Goal: Information Seeking & Learning: Learn about a topic

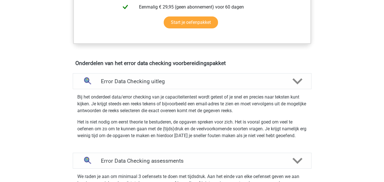
scroll to position [283, 0]
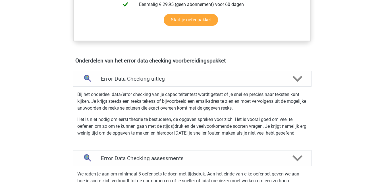
click at [186, 78] on h4 "Error Data Checking uitleg" at bounding box center [192, 79] width 183 height 7
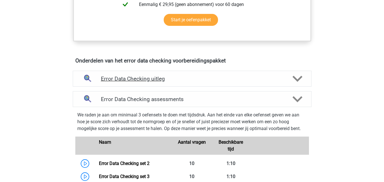
click at [186, 80] on h4 "Error Data Checking uitleg" at bounding box center [192, 79] width 183 height 7
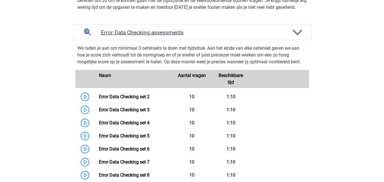
scroll to position [419, 0]
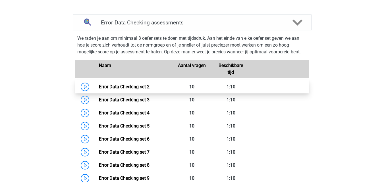
click at [150, 88] on link "Error Data Checking set 2" at bounding box center [124, 86] width 51 height 5
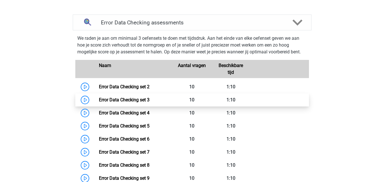
click at [150, 100] on link "Error Data Checking set 3" at bounding box center [124, 99] width 51 height 5
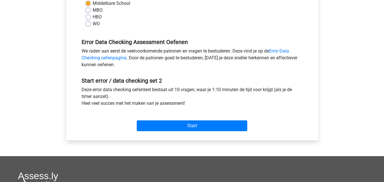
scroll to position [143, 0]
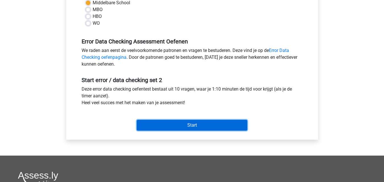
click at [172, 125] on input "Start" at bounding box center [192, 125] width 111 height 11
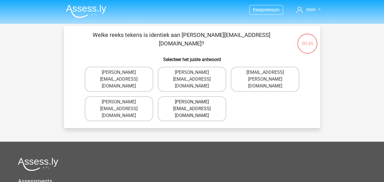
click at [199, 96] on label "[PERSON_NAME][EMAIL_ADDRESS][DOMAIN_NAME]" at bounding box center [192, 108] width 69 height 25
click at [196, 102] on input "[PERSON_NAME][EMAIL_ADDRESS][DOMAIN_NAME]" at bounding box center [194, 104] width 4 height 4
radio input "true"
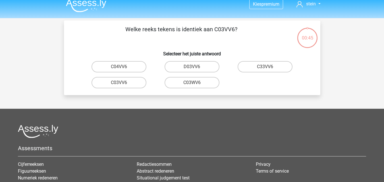
scroll to position [5, 0]
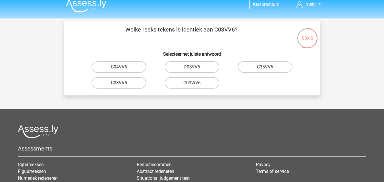
click at [130, 84] on label "C03VV6" at bounding box center [119, 82] width 55 height 11
click at [123, 84] on input "C03VV6" at bounding box center [121, 85] width 4 height 4
radio input "true"
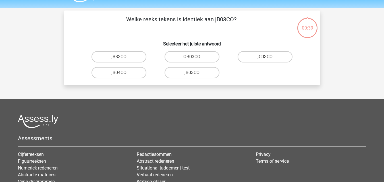
scroll to position [15, 0]
click at [203, 75] on label "jB03CO" at bounding box center [192, 72] width 55 height 11
click at [196, 75] on input "jB03CO" at bounding box center [194, 75] width 4 height 4
radio input "true"
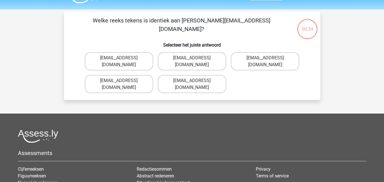
scroll to position [14, 0]
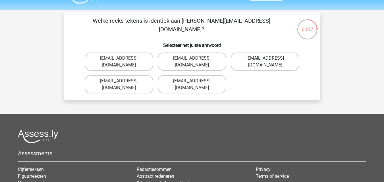
click at [253, 60] on label "Jack_Conley@hotmail.uk.com" at bounding box center [265, 62] width 69 height 18
click at [266, 60] on input "Jack_Conley@hotmail.uk.com" at bounding box center [268, 60] width 4 height 4
radio input "true"
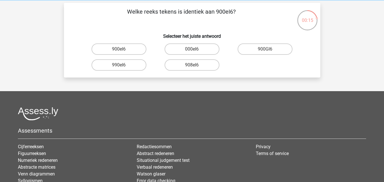
scroll to position [23, 0]
click at [199, 67] on label "908eI6" at bounding box center [192, 65] width 55 height 11
click at [196, 67] on input "908eI6" at bounding box center [194, 67] width 4 height 4
radio input "true"
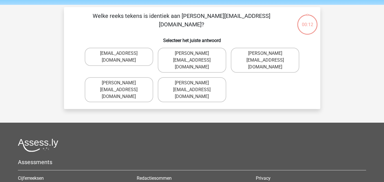
scroll to position [19, 0]
click at [142, 56] on label "Micheal_Meade@joymail.gr" at bounding box center [119, 57] width 69 height 18
click at [123, 56] on input "Micheal_Meade@joymail.gr" at bounding box center [121, 56] width 4 height 4
radio input "true"
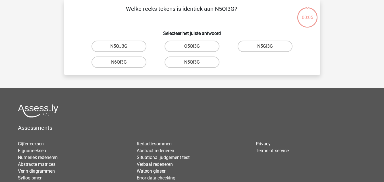
scroll to position [16, 0]
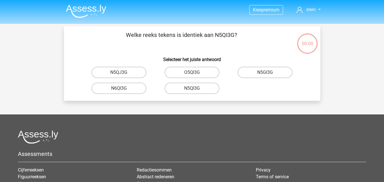
scroll to position [16, 0]
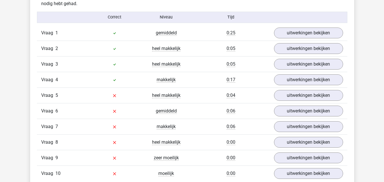
scroll to position [466, 0]
click at [294, 95] on link "uitwerkingen bekijken" at bounding box center [308, 95] width 79 height 13
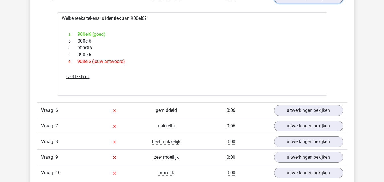
scroll to position [563, 0]
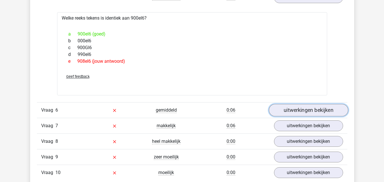
click at [293, 114] on link "uitwerkingen bekijken" at bounding box center [308, 110] width 79 height 13
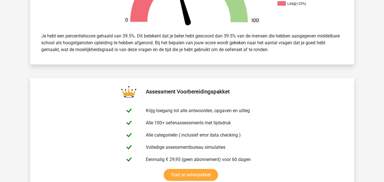
scroll to position [0, 0]
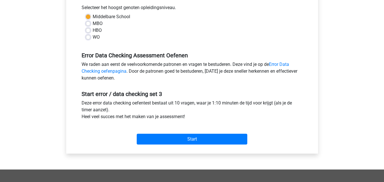
scroll to position [130, 0]
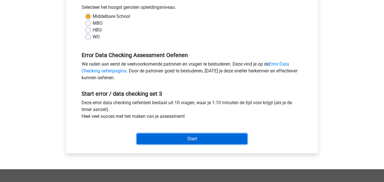
click at [189, 138] on input "Start" at bounding box center [192, 139] width 111 height 11
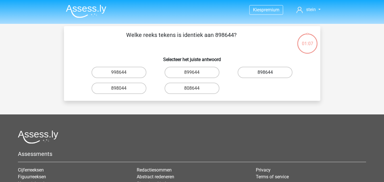
click at [261, 75] on label "898644" at bounding box center [265, 72] width 55 height 11
click at [266, 75] on input "898644" at bounding box center [268, 75] width 4 height 4
radio input "true"
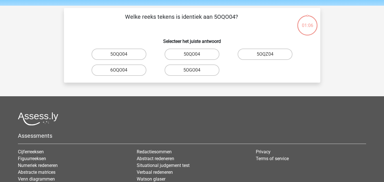
scroll to position [18, 0]
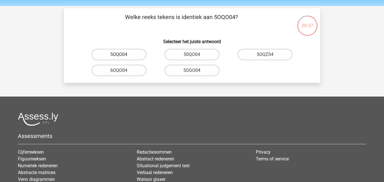
click at [128, 55] on label "5OQO04" at bounding box center [119, 54] width 55 height 11
click at [123, 55] on input "5OQO04" at bounding box center [121, 57] width 4 height 4
radio input "true"
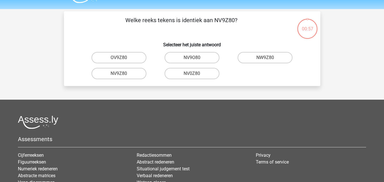
scroll to position [15, 0]
click at [135, 74] on label "NV9Z80" at bounding box center [119, 73] width 55 height 11
click at [123, 74] on input "NV9Z80" at bounding box center [121, 76] width 4 height 4
radio input "true"
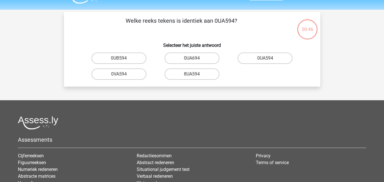
scroll to position [14, 0]
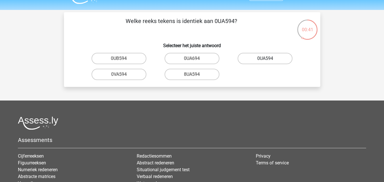
click at [248, 58] on label "0UA594" at bounding box center [265, 58] width 55 height 11
click at [266, 59] on input "0UA594" at bounding box center [268, 61] width 4 height 4
radio input "true"
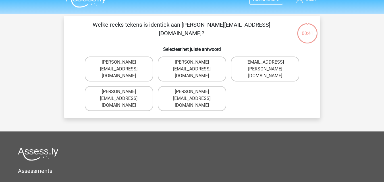
scroll to position [10, 0]
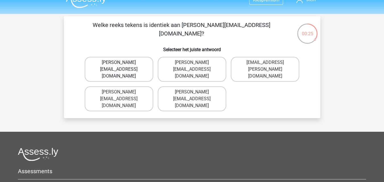
click at [133, 63] on label "[PERSON_NAME][EMAIL_ADDRESS][DOMAIN_NAME]" at bounding box center [119, 69] width 69 height 25
click at [123, 63] on input "[PERSON_NAME][EMAIL_ADDRESS][DOMAIN_NAME]" at bounding box center [121, 65] width 4 height 4
radio input "true"
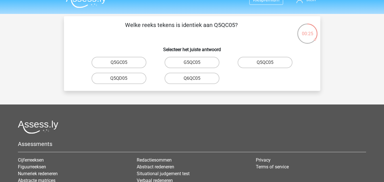
scroll to position [26, 0]
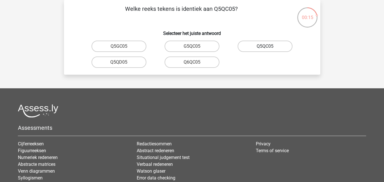
click at [270, 47] on label "Q5QC05" at bounding box center [265, 46] width 55 height 11
click at [269, 47] on input "Q5QC05" at bounding box center [268, 48] width 4 height 4
radio input "true"
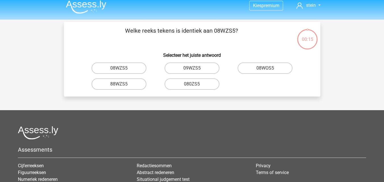
scroll to position [4, 0]
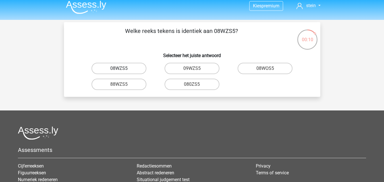
click at [136, 70] on label "08WZS5" at bounding box center [119, 68] width 55 height 11
click at [123, 70] on input "08WZS5" at bounding box center [121, 71] width 4 height 4
radio input "true"
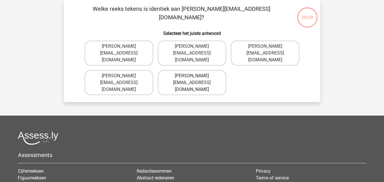
scroll to position [20, 0]
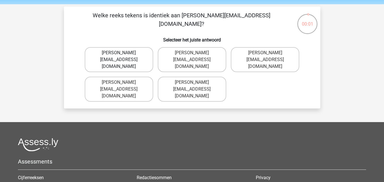
click at [148, 58] on label "Edward-Maed@joinmail.co.uk" at bounding box center [119, 59] width 69 height 25
click at [123, 57] on input "Edward-Maed@joinmail.co.uk" at bounding box center [121, 55] width 4 height 4
radio input "true"
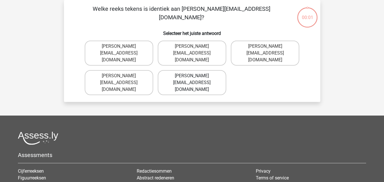
scroll to position [22, 0]
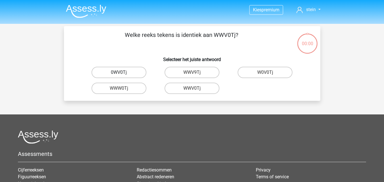
scroll to position [26, 0]
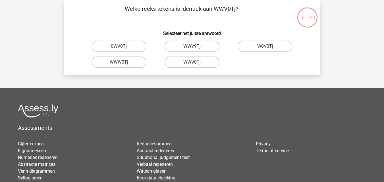
click at [183, 45] on label "WWV9Tj" at bounding box center [192, 46] width 55 height 11
click at [192, 46] on input "WWV9Tj" at bounding box center [194, 48] width 4 height 4
radio input "true"
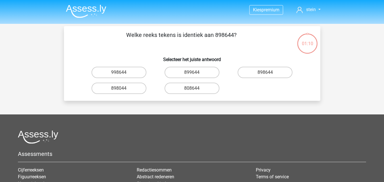
scroll to position [26, 0]
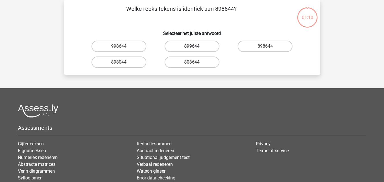
click at [196, 49] on label "899644" at bounding box center [192, 46] width 55 height 11
click at [196, 49] on input "899644" at bounding box center [194, 48] width 4 height 4
radio input "true"
click at [196, 46] on label "50QO04" at bounding box center [192, 46] width 55 height 11
click at [196, 46] on input "50QO04" at bounding box center [194, 48] width 4 height 4
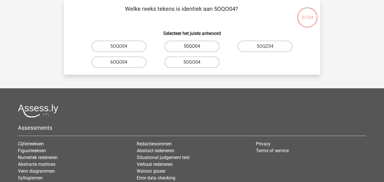
radio input "true"
click at [134, 62] on label "NV9Z80" at bounding box center [119, 62] width 55 height 11
click at [123, 62] on input "NV9Z80" at bounding box center [121, 64] width 4 height 4
radio input "true"
click at [250, 47] on label "0UA594" at bounding box center [265, 46] width 55 height 11
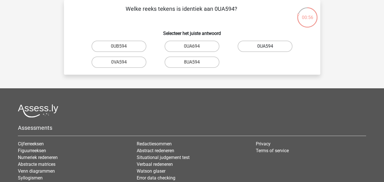
click at [266, 47] on input "0UA594" at bounding box center [268, 48] width 4 height 4
radio input "true"
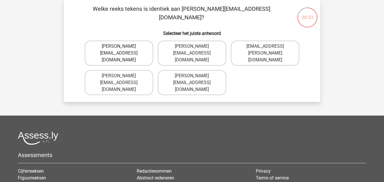
click at [145, 46] on label "Noah+Patterson@joymail.gr" at bounding box center [119, 53] width 69 height 25
click at [123, 46] on input "Noah+Patterson@joymail.gr" at bounding box center [121, 48] width 4 height 4
radio input "true"
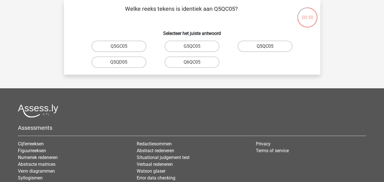
click at [264, 47] on label "Q5QC05" at bounding box center [265, 46] width 55 height 11
click at [266, 47] on input "Q5QC05" at bounding box center [268, 48] width 4 height 4
radio input "true"
click at [136, 48] on label "08WZS5" at bounding box center [119, 46] width 55 height 11
click at [123, 48] on input "08WZS5" at bounding box center [121, 48] width 4 height 4
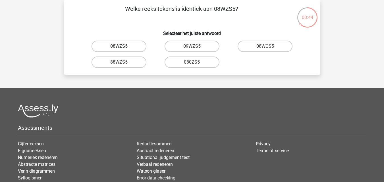
radio input "true"
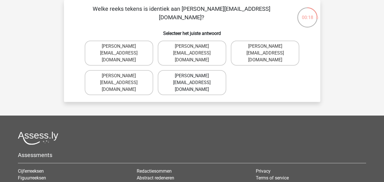
click at [195, 76] on label "Edward-Mead@joinmail.co.uk" at bounding box center [192, 82] width 69 height 25
click at [195, 76] on input "Edward-Mead@joinmail.co.uk" at bounding box center [194, 78] width 4 height 4
radio input "true"
click at [255, 49] on label "Freddie+Knight@joymail.co.uk" at bounding box center [265, 53] width 69 height 25
click at [266, 49] on input "Freddie+Knight@joymail.co.uk" at bounding box center [268, 48] width 4 height 4
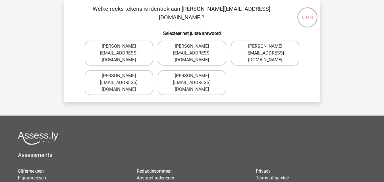
radio input "true"
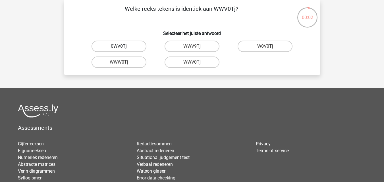
click at [138, 48] on label "0WV0Tj" at bounding box center [119, 46] width 55 height 11
click at [123, 48] on input "0WV0Tj" at bounding box center [121, 48] width 4 height 4
radio input "true"
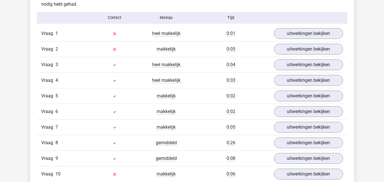
scroll to position [466, 0]
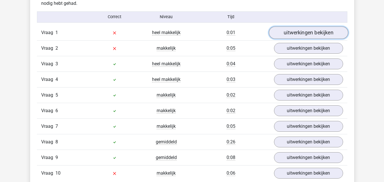
click at [295, 36] on link "uitwerkingen bekijken" at bounding box center [308, 32] width 79 height 13
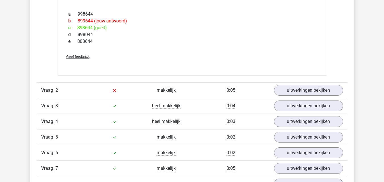
scroll to position [521, 0]
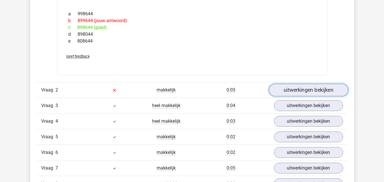
click at [288, 90] on link "uitwerkingen bekijken" at bounding box center [308, 90] width 79 height 13
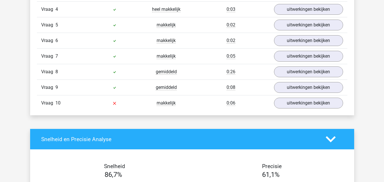
scroll to position [735, 0]
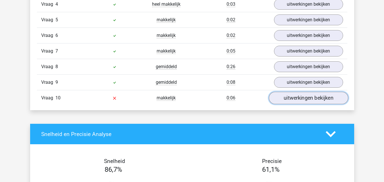
click at [301, 99] on link "uitwerkingen bekijken" at bounding box center [308, 98] width 79 height 13
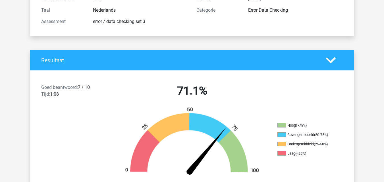
scroll to position [0, 0]
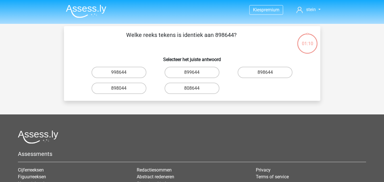
scroll to position [26, 0]
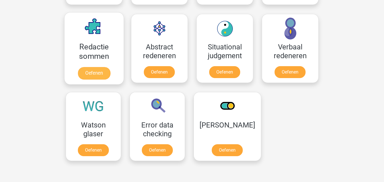
scroll to position [410, 0]
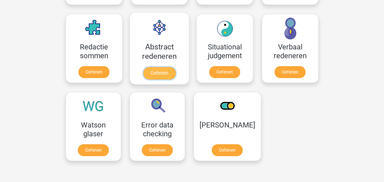
click at [159, 72] on link "Oefenen" at bounding box center [159, 73] width 32 height 13
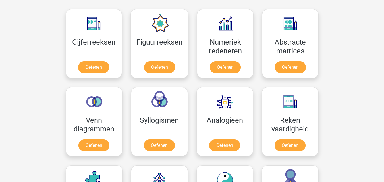
scroll to position [258, 0]
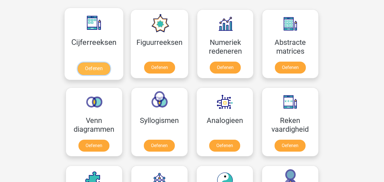
click at [97, 72] on link "Oefenen" at bounding box center [94, 69] width 32 height 13
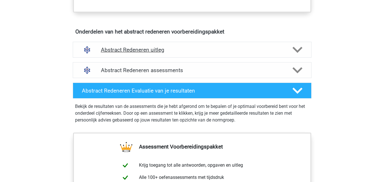
scroll to position [313, 0]
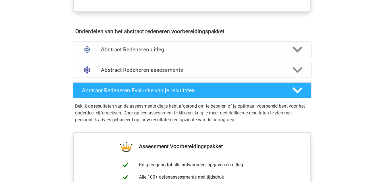
click at [152, 49] on h4 "Abstract Redeneren uitleg" at bounding box center [192, 49] width 183 height 7
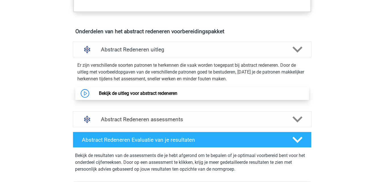
click at [153, 94] on link "Bekijk de uitleg voor abstract redeneren" at bounding box center [138, 93] width 79 height 5
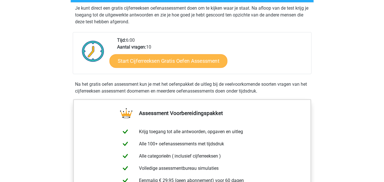
scroll to position [112, 0]
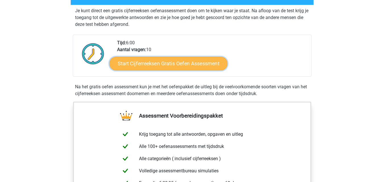
click at [180, 68] on link "Start Cijferreeksen Gratis Oefen Assessment" at bounding box center [169, 64] width 118 height 14
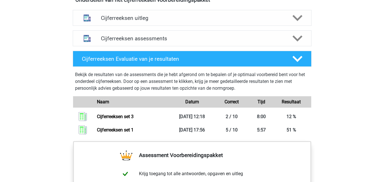
scroll to position [353, 0]
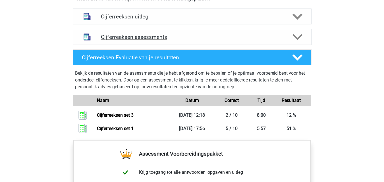
click at [235, 40] on h4 "Cijferreeksen assessments" at bounding box center [192, 37] width 183 height 7
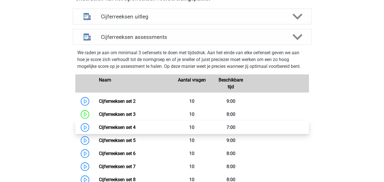
click at [136, 130] on link "Cijferreeksen set 4" at bounding box center [117, 127] width 37 height 5
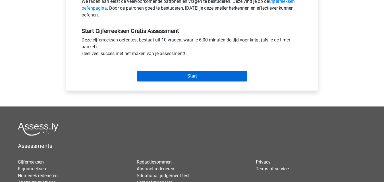
scroll to position [195, 0]
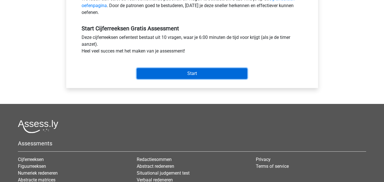
click at [184, 73] on input "Start" at bounding box center [192, 73] width 111 height 11
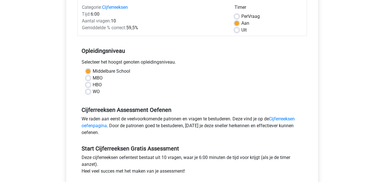
scroll to position [57, 0]
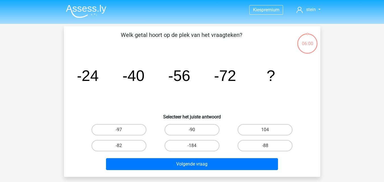
scroll to position [17, 0]
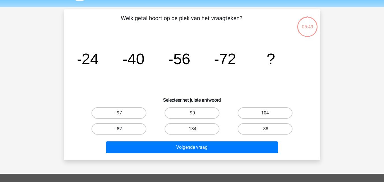
click at [136, 126] on label "-82" at bounding box center [119, 129] width 55 height 11
click at [123, 129] on input "-82" at bounding box center [121, 131] width 4 height 4
radio input "true"
click at [254, 128] on label "-88" at bounding box center [265, 129] width 55 height 11
click at [266, 129] on input "-88" at bounding box center [268, 131] width 4 height 4
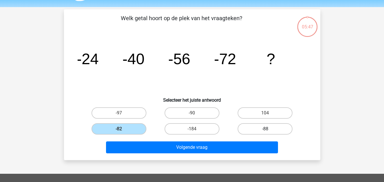
radio input "true"
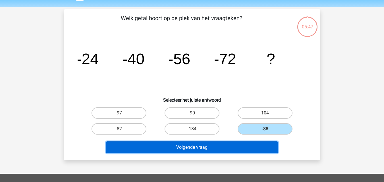
click at [213, 145] on button "Volgende vraag" at bounding box center [192, 148] width 172 height 12
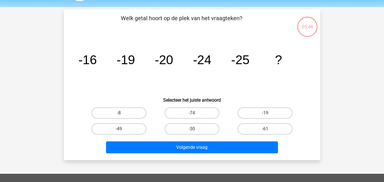
scroll to position [26, 0]
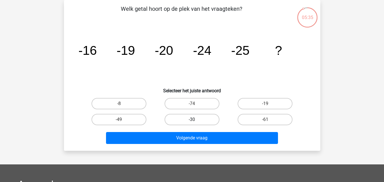
click at [174, 121] on label "-30" at bounding box center [192, 119] width 55 height 11
click at [192, 121] on input "-30" at bounding box center [194, 122] width 4 height 4
radio input "true"
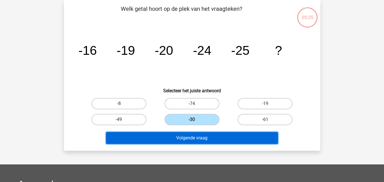
click at [178, 136] on button "Volgende vraag" at bounding box center [192, 138] width 172 height 12
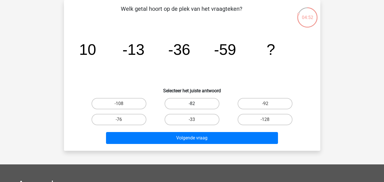
click at [197, 105] on label "-82" at bounding box center [192, 103] width 55 height 11
click at [196, 105] on input "-82" at bounding box center [194, 106] width 4 height 4
radio input "true"
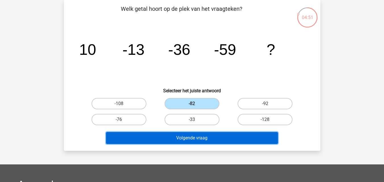
click at [201, 139] on button "Volgende vraag" at bounding box center [192, 138] width 172 height 12
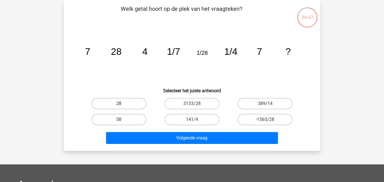
click at [134, 105] on label "28" at bounding box center [119, 103] width 55 height 11
click at [123, 105] on input "28" at bounding box center [121, 106] width 4 height 4
radio input "true"
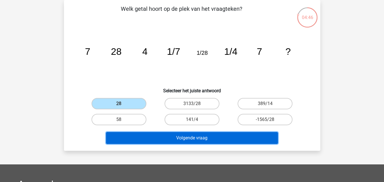
click at [167, 138] on button "Volgende vraag" at bounding box center [192, 138] width 172 height 12
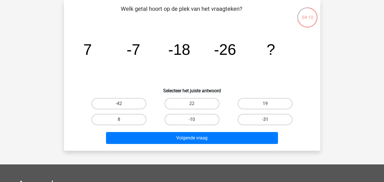
click at [259, 122] on label "-31" at bounding box center [265, 119] width 55 height 11
click at [266, 122] on input "-31" at bounding box center [268, 122] width 4 height 4
radio input "true"
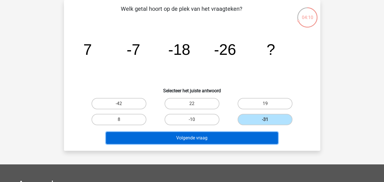
click at [233, 137] on button "Volgende vraag" at bounding box center [192, 138] width 172 height 12
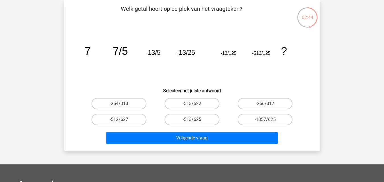
click at [203, 120] on label "-513/625" at bounding box center [192, 119] width 55 height 11
click at [196, 120] on input "-513/625" at bounding box center [194, 122] width 4 height 4
radio input "true"
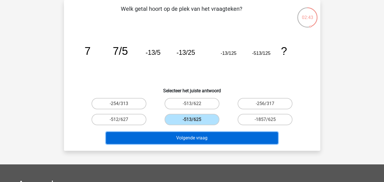
click at [201, 140] on button "Volgende vraag" at bounding box center [192, 138] width 172 height 12
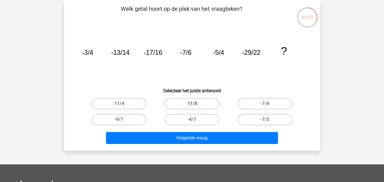
click at [200, 103] on label "-11/8" at bounding box center [192, 103] width 55 height 11
click at [196, 104] on input "-11/8" at bounding box center [194, 106] width 4 height 4
radio input "true"
click at [194, 145] on div "Volgende vraag" at bounding box center [193, 139] width 220 height 14
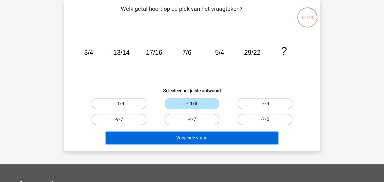
click at [199, 141] on button "Volgende vraag" at bounding box center [192, 138] width 172 height 12
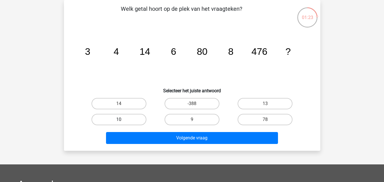
click at [126, 121] on label "10" at bounding box center [119, 119] width 55 height 11
click at [123, 121] on input "10" at bounding box center [121, 122] width 4 height 4
radio input "true"
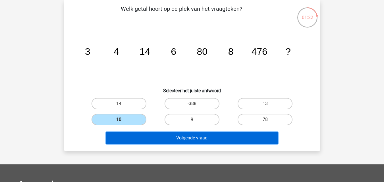
click at [160, 141] on button "Volgende vraag" at bounding box center [192, 138] width 172 height 12
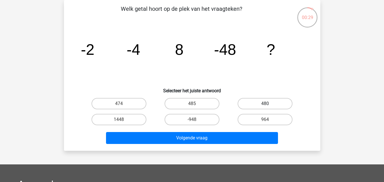
click at [249, 104] on label "480" at bounding box center [265, 103] width 55 height 11
click at [266, 104] on input "480" at bounding box center [268, 106] width 4 height 4
radio input "true"
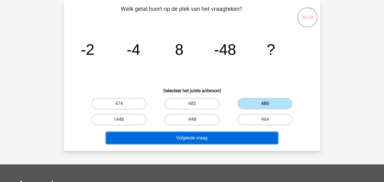
click at [200, 137] on button "Volgende vraag" at bounding box center [192, 138] width 172 height 12
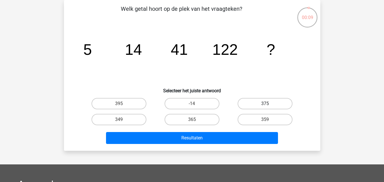
click at [249, 107] on label "375" at bounding box center [265, 103] width 55 height 11
click at [266, 107] on input "375" at bounding box center [268, 106] width 4 height 4
radio input "true"
click at [207, 145] on div "Resultaten" at bounding box center [193, 139] width 220 height 14
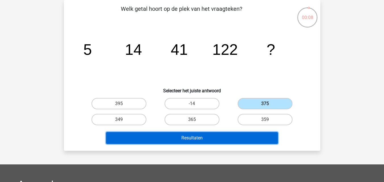
click at [207, 140] on button "Resultaten" at bounding box center [192, 138] width 172 height 12
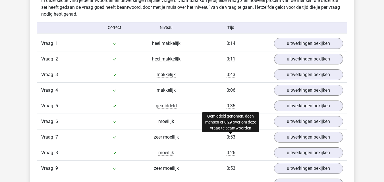
scroll to position [455, 0]
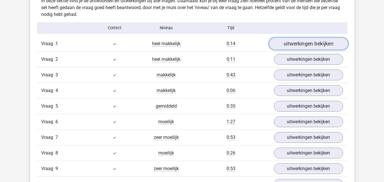
click at [300, 46] on link "uitwerkingen bekijken" at bounding box center [308, 44] width 79 height 13
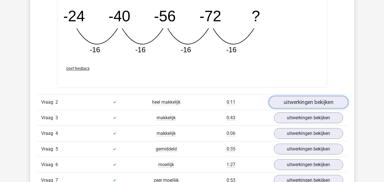
click at [297, 101] on link "uitwerkingen bekijken" at bounding box center [308, 102] width 79 height 13
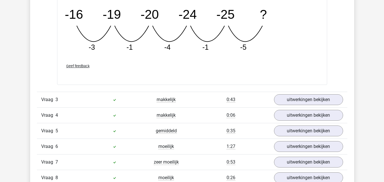
scroll to position [941, 0]
click at [296, 100] on link "uitwerkingen bekijken" at bounding box center [308, 100] width 79 height 13
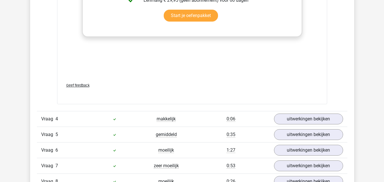
scroll to position [1289, 0]
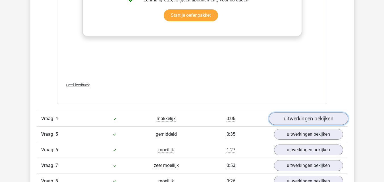
click at [287, 114] on link "uitwerkingen bekijken" at bounding box center [308, 119] width 79 height 13
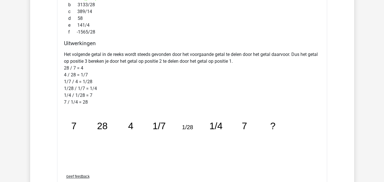
scroll to position [1509, 0]
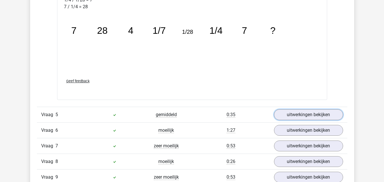
click at [288, 114] on link "uitwerkingen bekijken" at bounding box center [308, 115] width 69 height 11
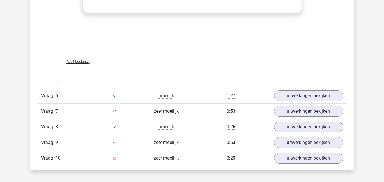
scroll to position [1991, 0]
click at [298, 102] on div "Vraag 6 moeilijk 1:27 uitwerkingen bekijken" at bounding box center [192, 96] width 311 height 16
click at [295, 100] on link "uitwerkingen bekijken" at bounding box center [308, 95] width 79 height 13
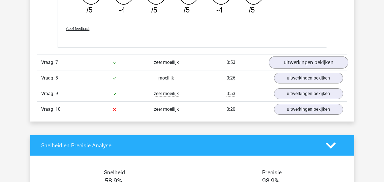
scroll to position [2288, 0]
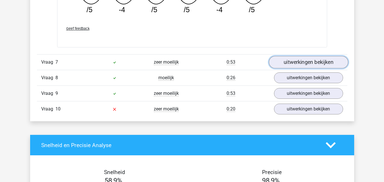
click at [300, 67] on link "uitwerkingen bekijken" at bounding box center [308, 62] width 79 height 13
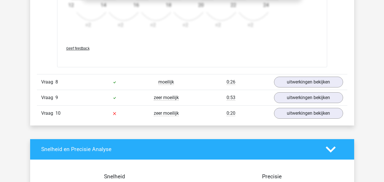
scroll to position [2639, 0]
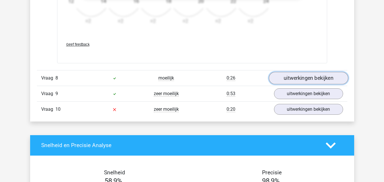
click at [286, 83] on link "uitwerkingen bekijken" at bounding box center [308, 78] width 79 height 13
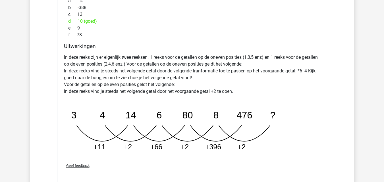
scroll to position [2817, 0]
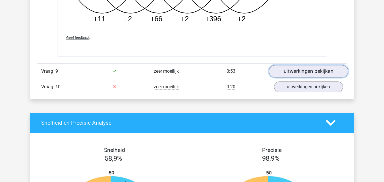
click at [287, 74] on link "uitwerkingen bekijken" at bounding box center [308, 71] width 79 height 13
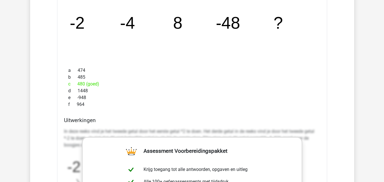
scroll to position [3045, 0]
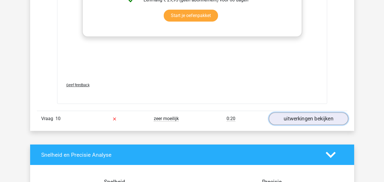
click at [299, 119] on link "uitwerkingen bekijken" at bounding box center [308, 119] width 79 height 13
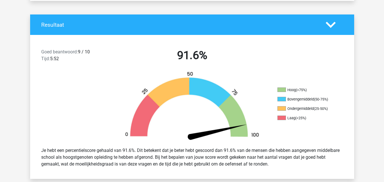
scroll to position [0, 0]
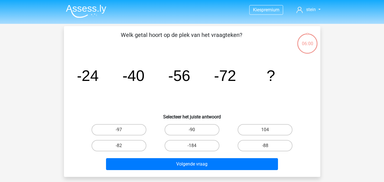
scroll to position [26, 0]
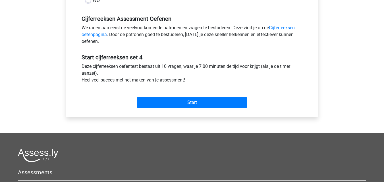
scroll to position [166, 0]
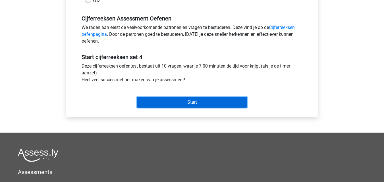
click at [177, 107] on input "Start" at bounding box center [192, 102] width 111 height 11
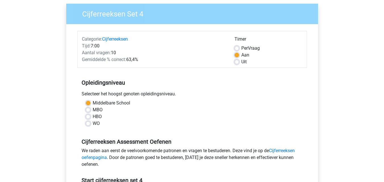
scroll to position [0, 0]
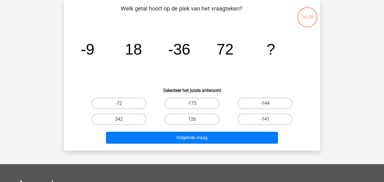
scroll to position [27, 0]
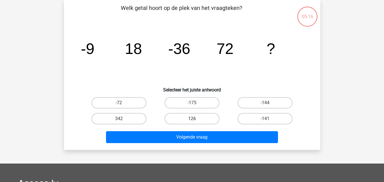
click at [182, 119] on label "126" at bounding box center [192, 118] width 55 height 11
click at [192, 119] on input "126" at bounding box center [194, 121] width 4 height 4
radio input "true"
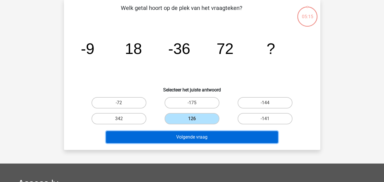
click at [175, 135] on button "Volgende vraag" at bounding box center [192, 137] width 172 height 12
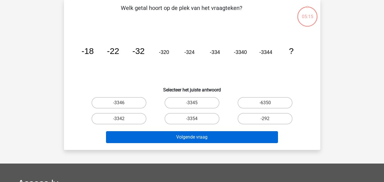
scroll to position [26, 0]
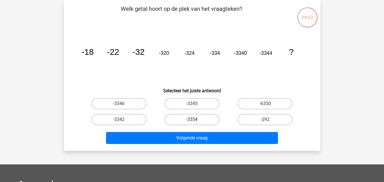
click at [206, 119] on label "-3354" at bounding box center [192, 119] width 55 height 11
click at [196, 120] on input "-3354" at bounding box center [194, 122] width 4 height 4
radio input "true"
click at [196, 144] on div "Volgende vraag" at bounding box center [193, 139] width 220 height 14
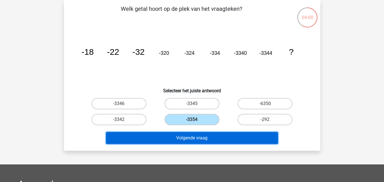
click at [205, 138] on button "Volgende vraag" at bounding box center [192, 138] width 172 height 12
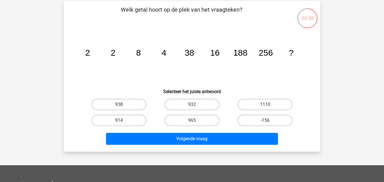
scroll to position [24, 0]
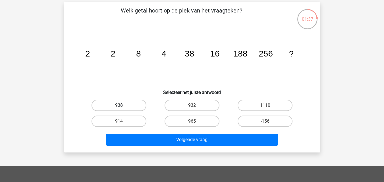
click at [129, 104] on label "938" at bounding box center [119, 105] width 55 height 11
click at [123, 106] on input "938" at bounding box center [121, 108] width 4 height 4
radio input "true"
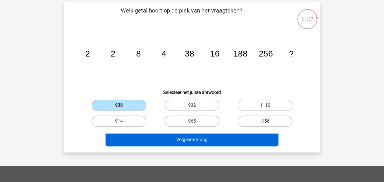
click at [162, 140] on button "Volgende vraag" at bounding box center [192, 140] width 172 height 12
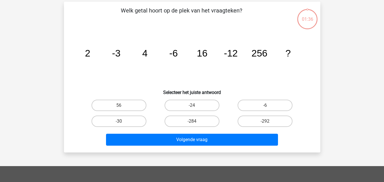
scroll to position [26, 0]
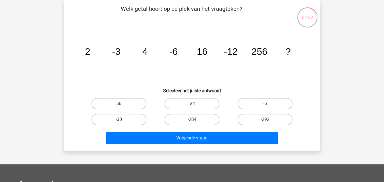
click at [198, 107] on label "-24" at bounding box center [192, 103] width 55 height 11
click at [196, 107] on input "-24" at bounding box center [194, 106] width 4 height 4
radio input "true"
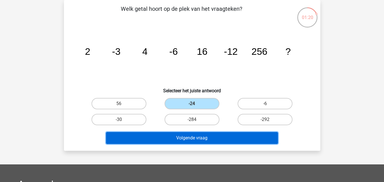
click at [190, 137] on button "Volgende vraag" at bounding box center [192, 138] width 172 height 12
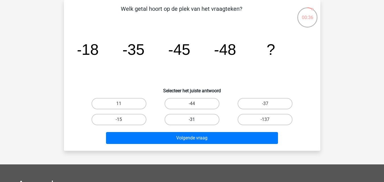
click at [189, 121] on label "-31" at bounding box center [192, 119] width 55 height 11
click at [192, 121] on input "-31" at bounding box center [194, 122] width 4 height 4
radio input "true"
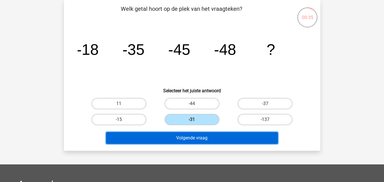
click at [188, 138] on button "Volgende vraag" at bounding box center [192, 138] width 172 height 12
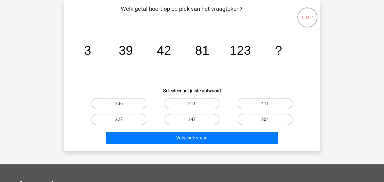
click at [243, 118] on label "204" at bounding box center [265, 119] width 55 height 11
click at [266, 120] on input "204" at bounding box center [268, 122] width 4 height 4
radio input "true"
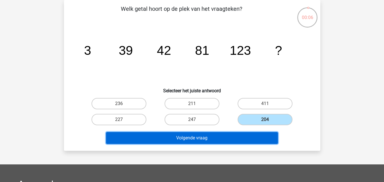
click at [217, 138] on button "Volgende vraag" at bounding box center [192, 138] width 172 height 12
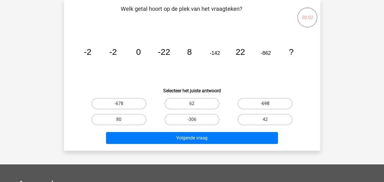
click at [241, 104] on label "-698" at bounding box center [265, 103] width 55 height 11
click at [266, 104] on input "-698" at bounding box center [268, 106] width 4 height 4
radio input "true"
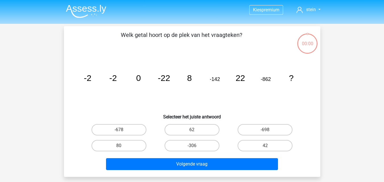
scroll to position [26, 0]
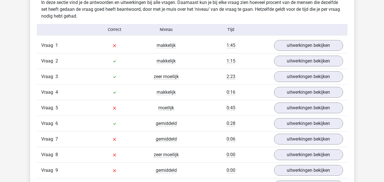
scroll to position [453, 0]
click at [295, 49] on link "uitwerkingen bekijken" at bounding box center [308, 45] width 79 height 13
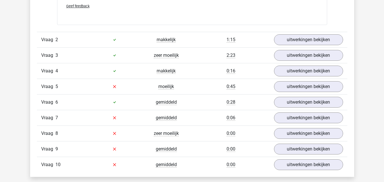
scroll to position [826, 0]
click at [291, 53] on link "uitwerkingen bekijken" at bounding box center [308, 55] width 79 height 13
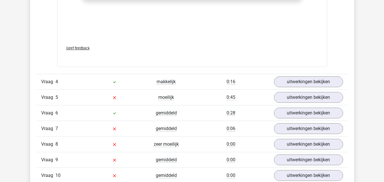
scroll to position [1166, 0]
click at [297, 95] on link "uitwerkingen bekijken" at bounding box center [308, 97] width 79 height 13
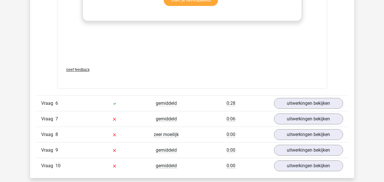
scroll to position [1527, 0]
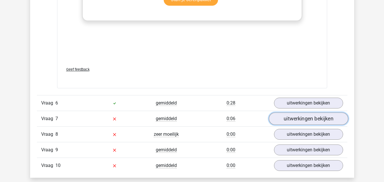
click at [311, 117] on link "uitwerkingen bekijken" at bounding box center [308, 119] width 79 height 13
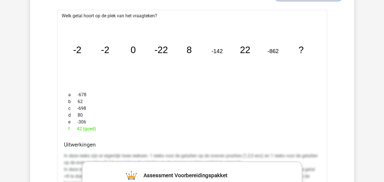
scroll to position [1650, 0]
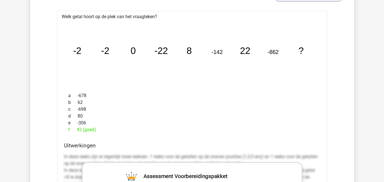
click at [254, 127] on div "f 42 (goed)" at bounding box center [192, 130] width 257 height 7
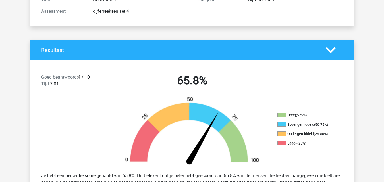
scroll to position [0, 0]
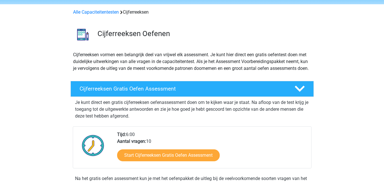
scroll to position [18, 0]
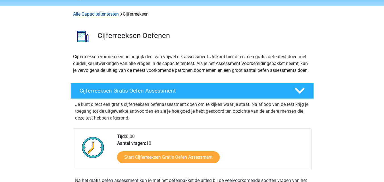
click at [95, 15] on link "Alle Capaciteitentesten" at bounding box center [96, 13] width 46 height 5
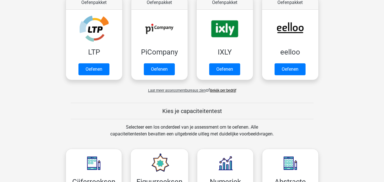
scroll to position [117, 0]
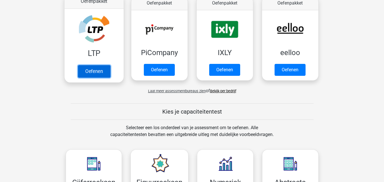
click at [88, 71] on link "Oefenen" at bounding box center [94, 71] width 32 height 13
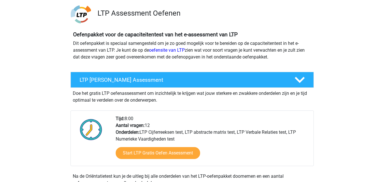
scroll to position [40, 0]
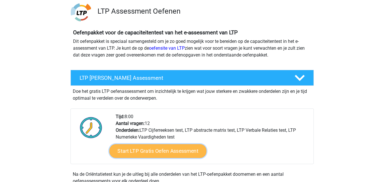
click at [159, 150] on link "Start LTP Gratis Oefen Assessment" at bounding box center [157, 152] width 97 height 14
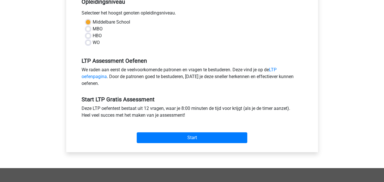
scroll to position [129, 0]
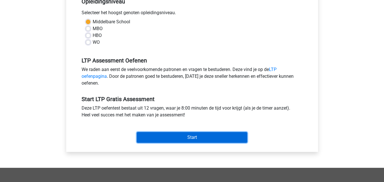
click at [186, 138] on input "Start" at bounding box center [192, 137] width 111 height 11
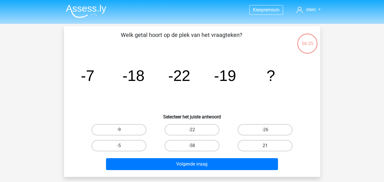
click at [250, 146] on label "21" at bounding box center [265, 145] width 55 height 11
click at [266, 146] on input "21" at bounding box center [268, 148] width 4 height 4
radio input "true"
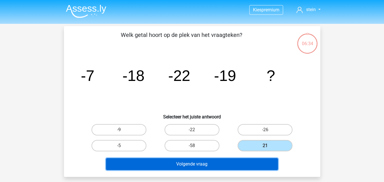
click at [221, 162] on button "Volgende vraag" at bounding box center [192, 165] width 172 height 12
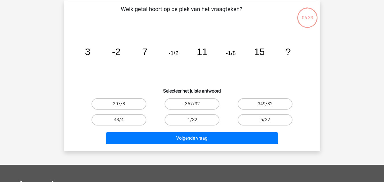
scroll to position [26, 0]
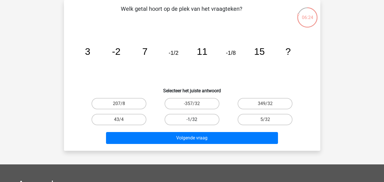
click at [204, 120] on label "-1/32" at bounding box center [192, 119] width 55 height 11
click at [196, 120] on input "-1/32" at bounding box center [194, 122] width 4 height 4
radio input "true"
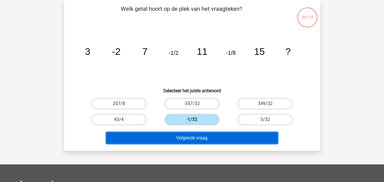
click at [200, 139] on button "Volgende vraag" at bounding box center [192, 138] width 172 height 12
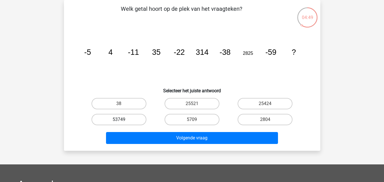
click at [131, 120] on label "53749" at bounding box center [119, 119] width 55 height 11
click at [123, 120] on input "53749" at bounding box center [121, 122] width 4 height 4
radio input "true"
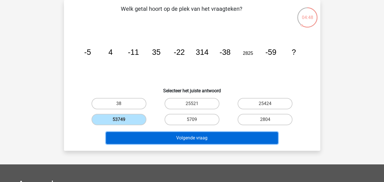
click at [166, 139] on button "Volgende vraag" at bounding box center [192, 138] width 172 height 12
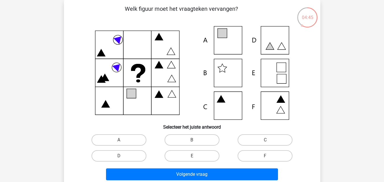
scroll to position [0, 0]
